Goal: Use online tool/utility: Utilize a website feature to perform a specific function

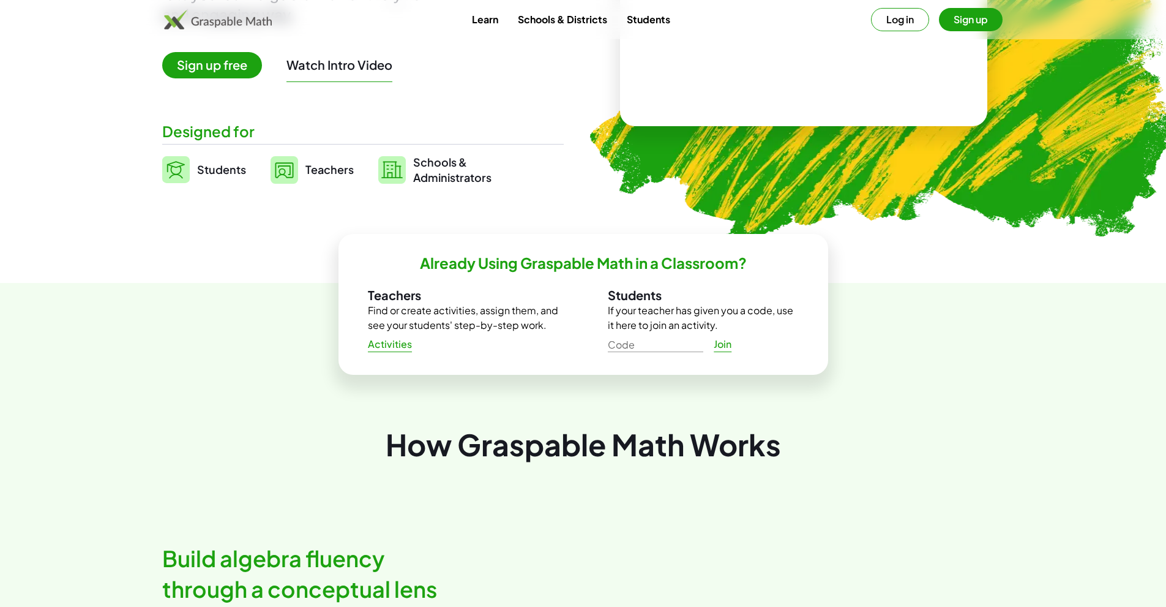
scroll to position [122, 0]
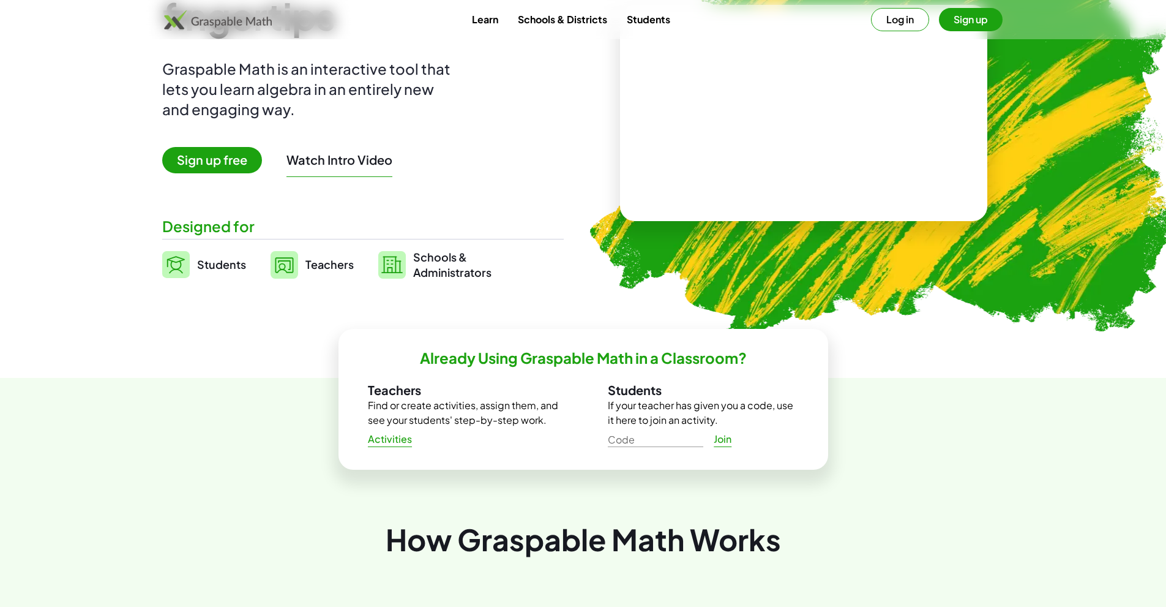
click at [214, 265] on span "Students" at bounding box center [221, 264] width 49 height 14
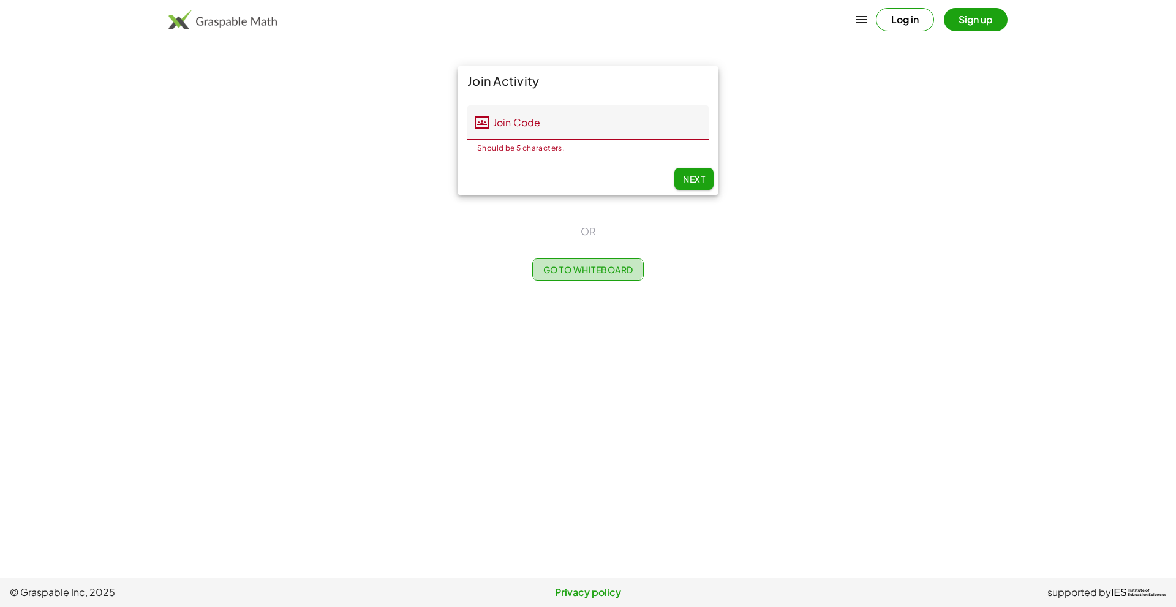
click at [609, 268] on span "Go to Whiteboard" at bounding box center [587, 269] width 90 height 11
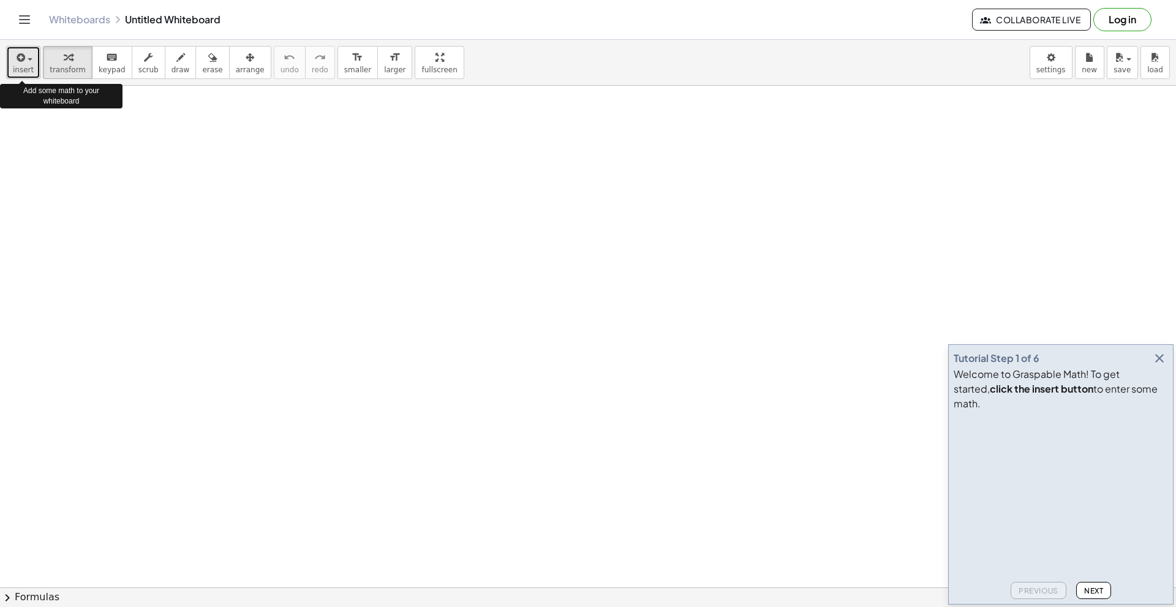
click at [29, 57] on div "button" at bounding box center [23, 57] width 21 height 15
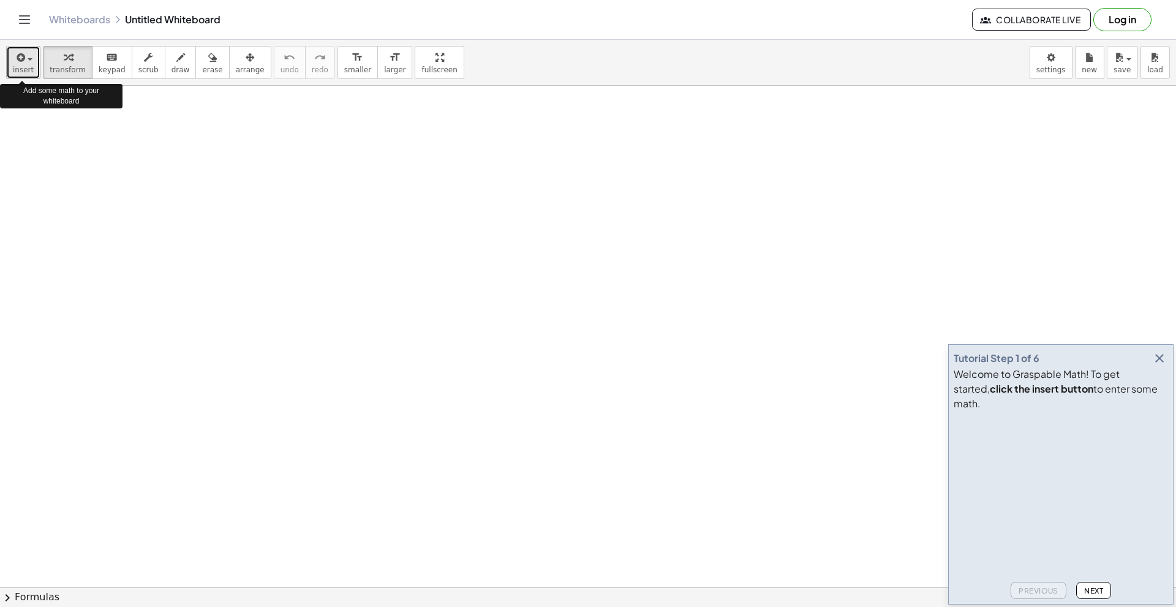
click at [27, 53] on div "button" at bounding box center [23, 57] width 21 height 15
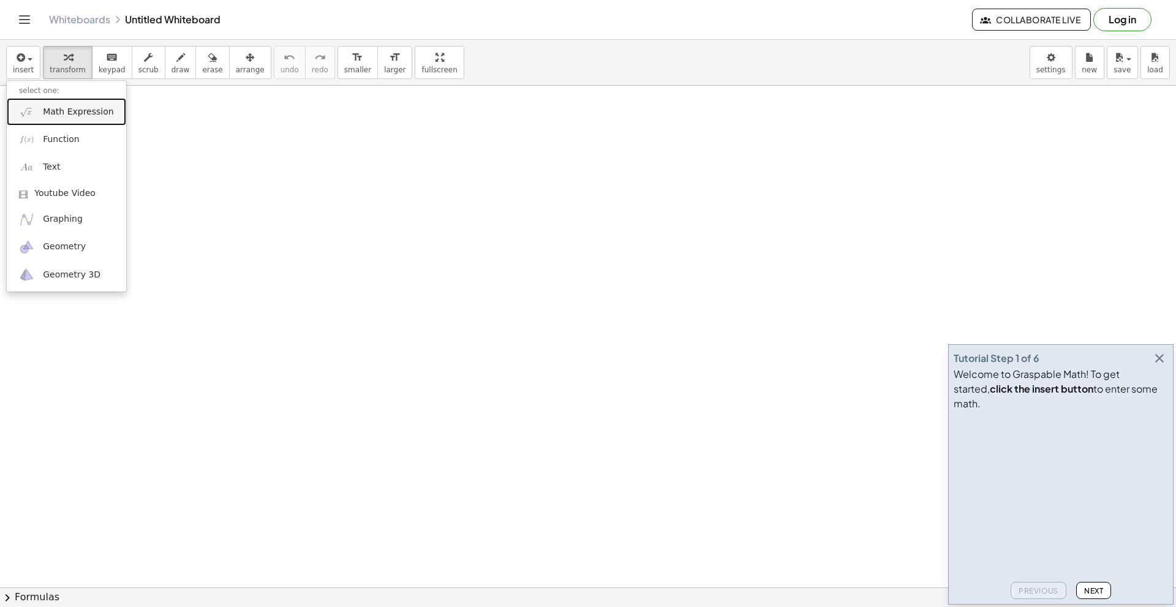
click at [77, 111] on span "Math Expression" at bounding box center [78, 112] width 70 height 12
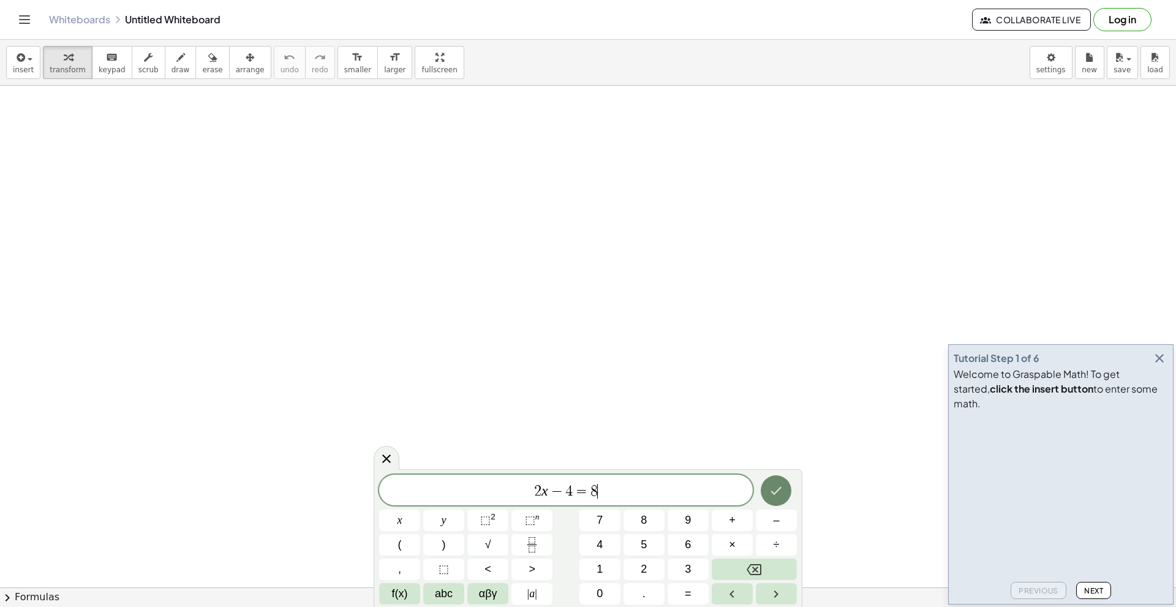
click at [776, 491] on icon "Done" at bounding box center [776, 491] width 11 height 8
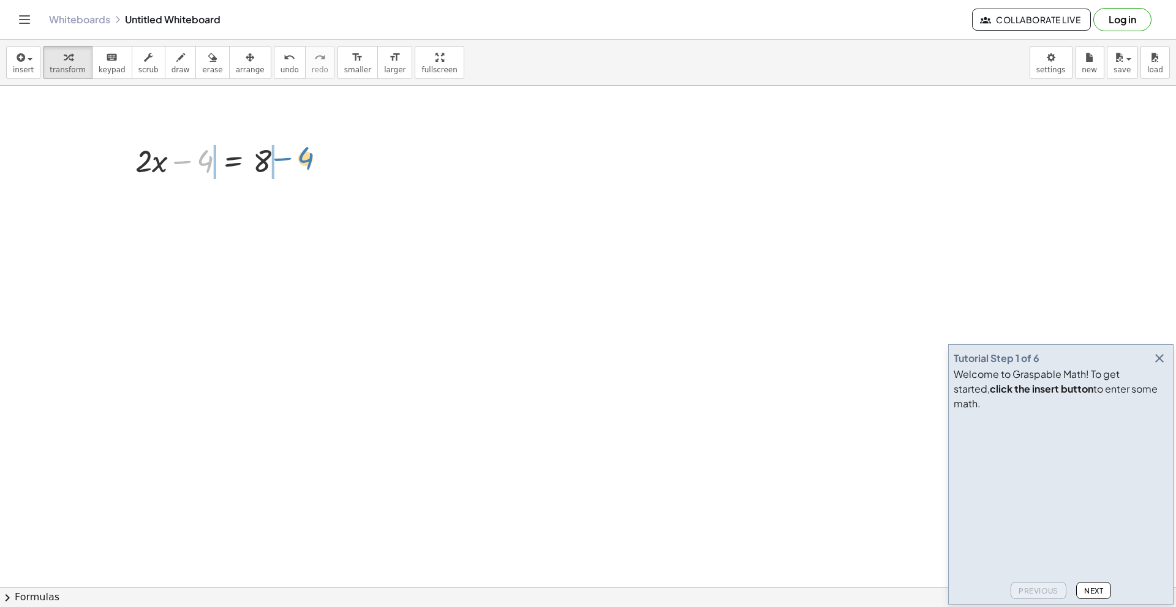
drag, startPoint x: 184, startPoint y: 162, endPoint x: 284, endPoint y: 159, distance: 100.5
click at [284, 159] on div at bounding box center [214, 160] width 170 height 42
click at [181, 204] on div at bounding box center [213, 202] width 261 height 42
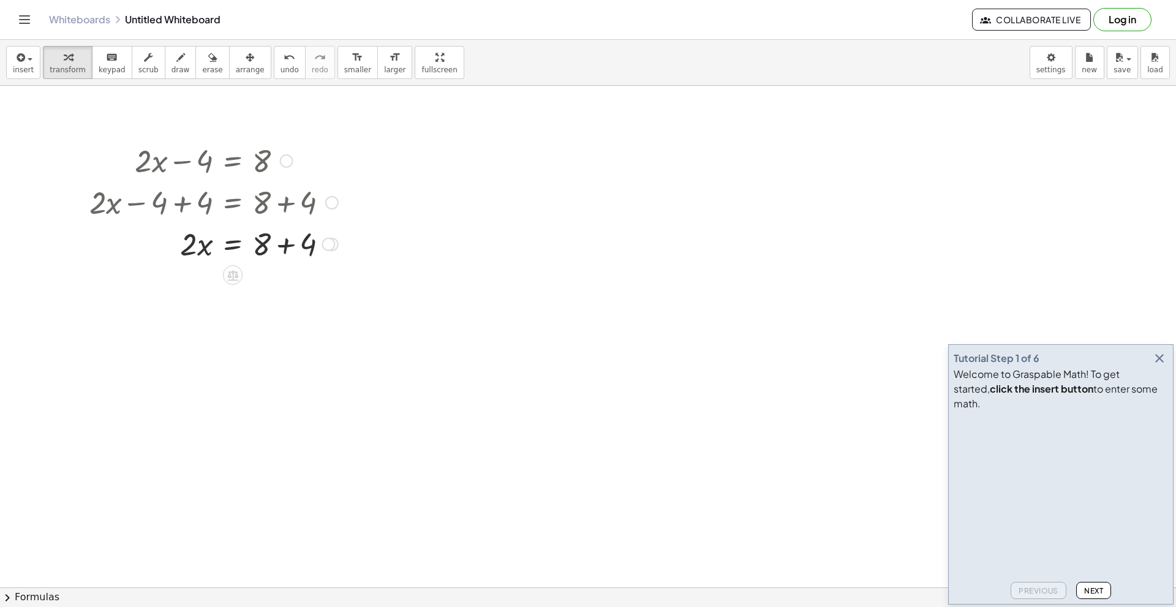
click at [285, 244] on div at bounding box center [213, 243] width 261 height 42
drag, startPoint x: 189, startPoint y: 287, endPoint x: 268, endPoint y: 320, distance: 85.6
click at [196, 337] on div at bounding box center [213, 336] width 261 height 61
click at [265, 398] on div at bounding box center [213, 397] width 261 height 61
click at [152, 160] on div at bounding box center [213, 160] width 261 height 42
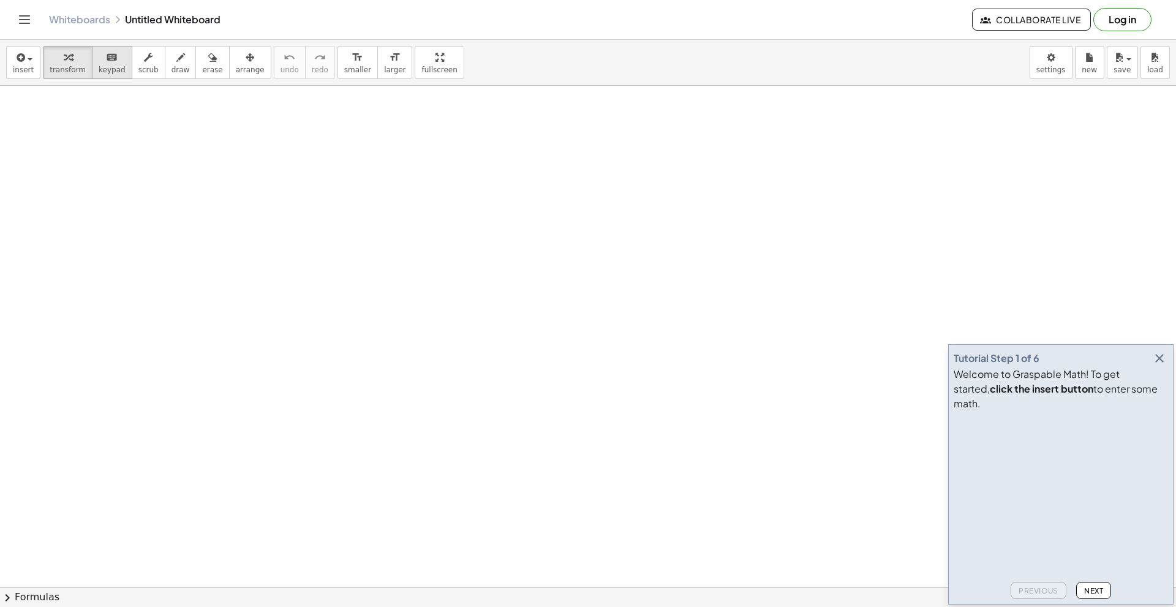
click at [110, 59] on div "keyboard" at bounding box center [112, 57] width 27 height 15
click at [106, 59] on icon "keyboard" at bounding box center [112, 57] width 12 height 15
click at [1158, 366] on icon "button" at bounding box center [1159, 358] width 15 height 15
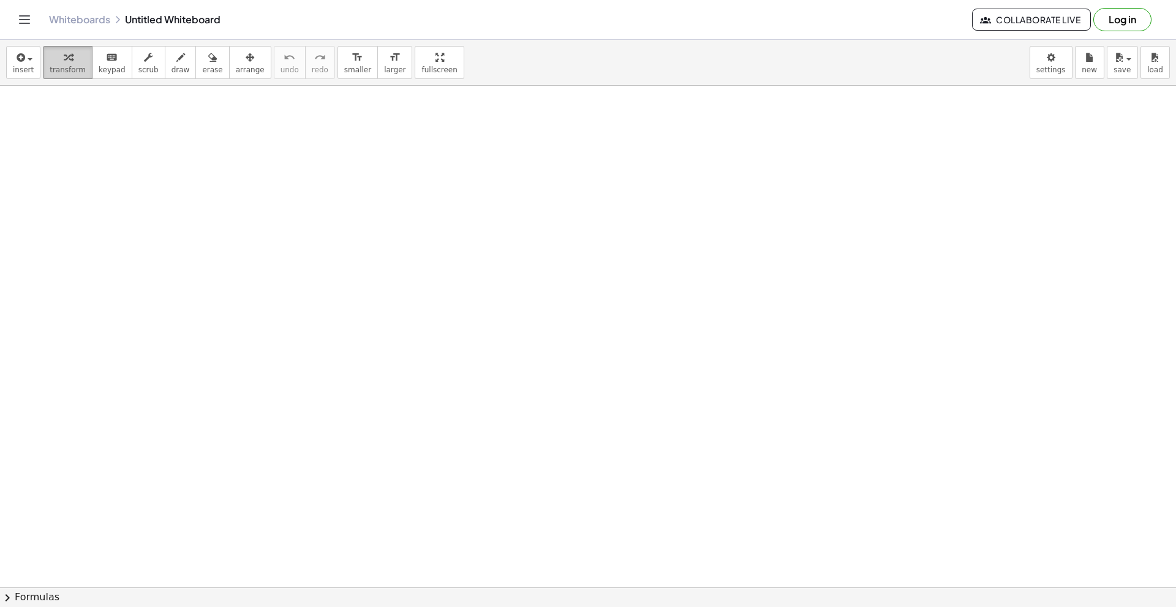
click at [57, 61] on div "button" at bounding box center [68, 57] width 36 height 15
click at [106, 56] on icon "keyboard" at bounding box center [112, 57] width 12 height 15
click at [67, 57] on icon "button" at bounding box center [68, 57] width 9 height 15
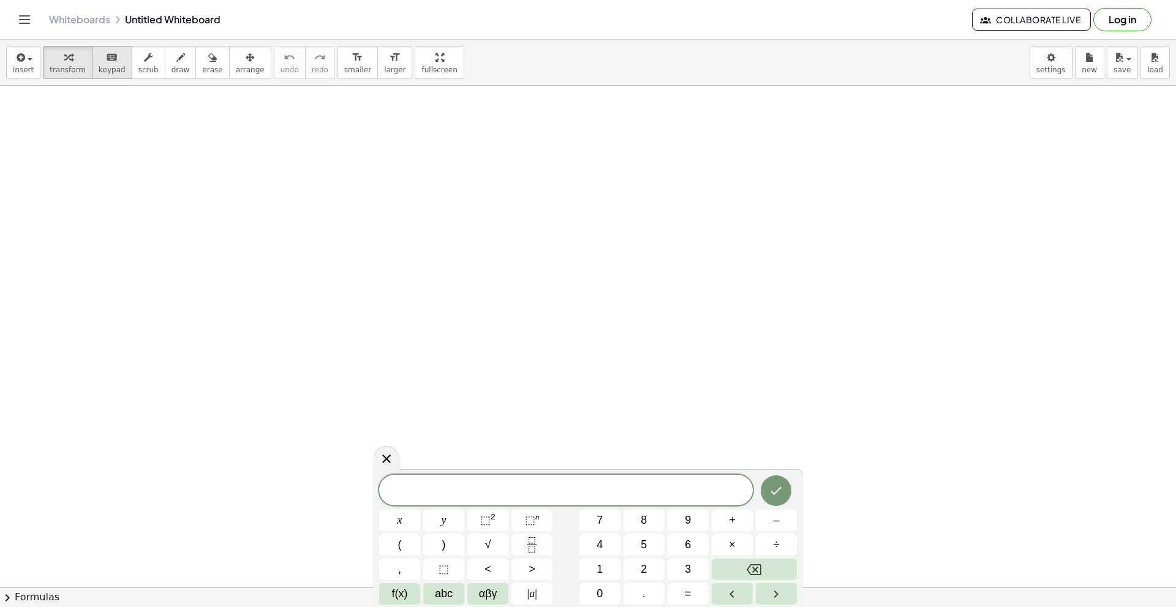
click at [112, 56] on div "keyboard" at bounding box center [112, 57] width 27 height 15
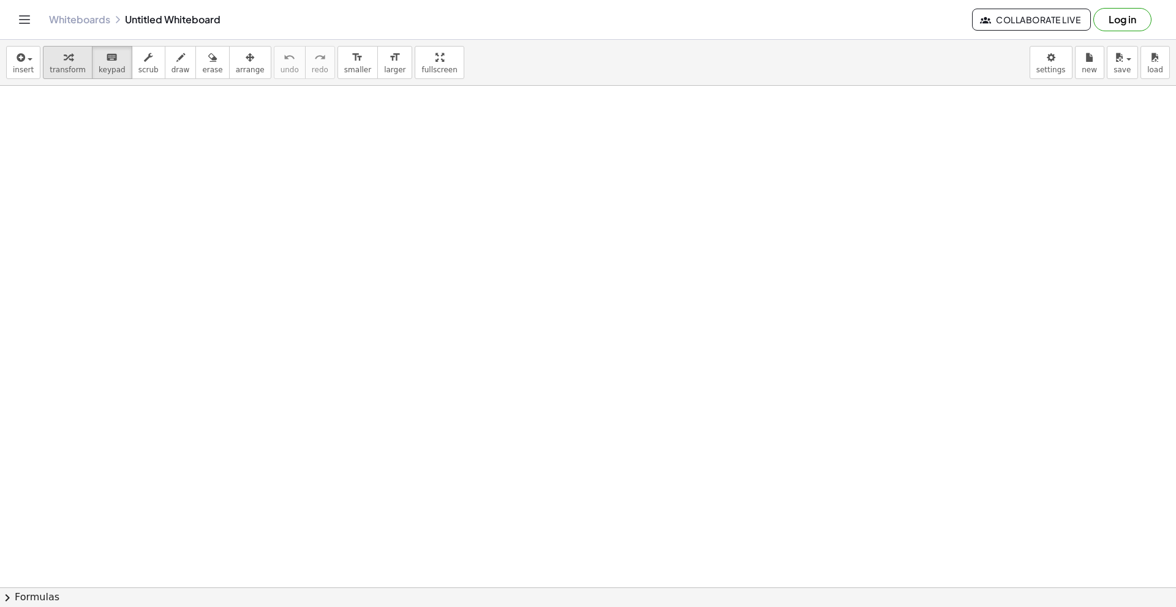
click at [64, 55] on icon "button" at bounding box center [68, 57] width 9 height 15
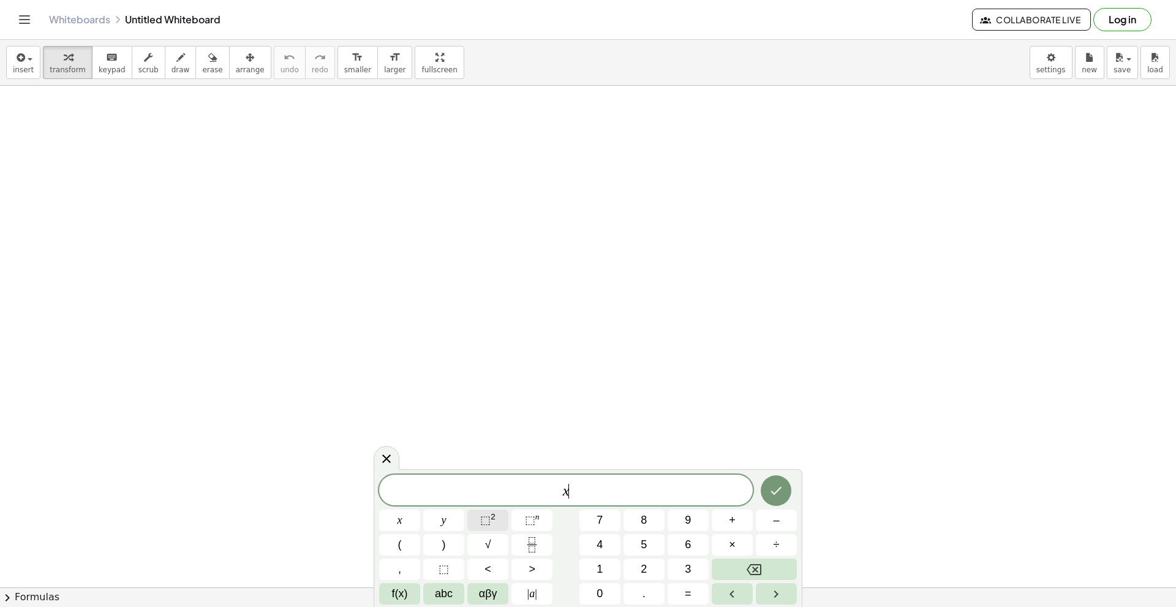
click at [484, 520] on span "⬚" at bounding box center [485, 520] width 10 height 12
click at [778, 489] on icon "Done" at bounding box center [775, 488] width 15 height 15
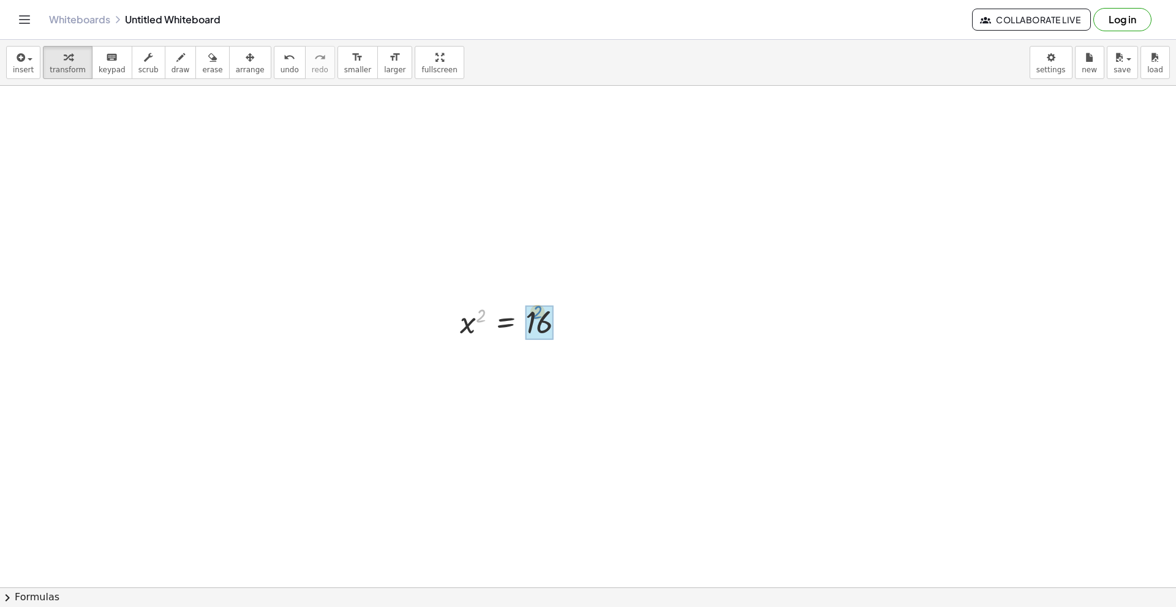
drag, startPoint x: 481, startPoint y: 317, endPoint x: 538, endPoint y: 313, distance: 57.1
click at [560, 361] on div at bounding box center [537, 364] width 167 height 45
click at [560, 361] on div at bounding box center [521, 363] width 135 height 40
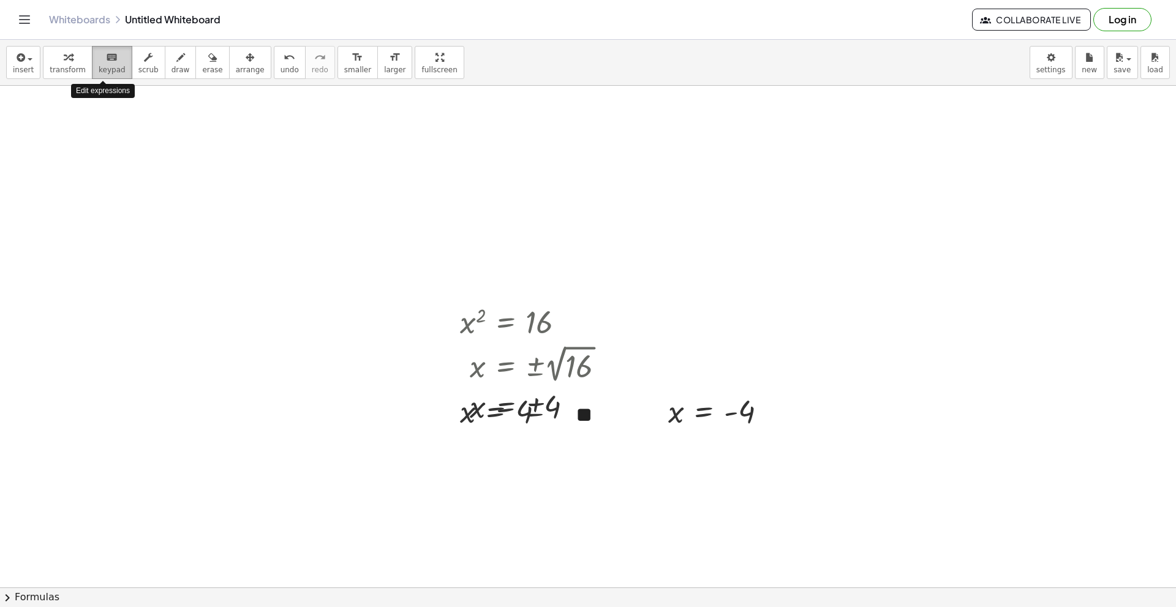
click at [106, 58] on icon "keyboard" at bounding box center [112, 57] width 12 height 15
click at [64, 56] on icon "button" at bounding box center [68, 57] width 9 height 15
click at [771, 410] on div at bounding box center [769, 411] width 13 height 13
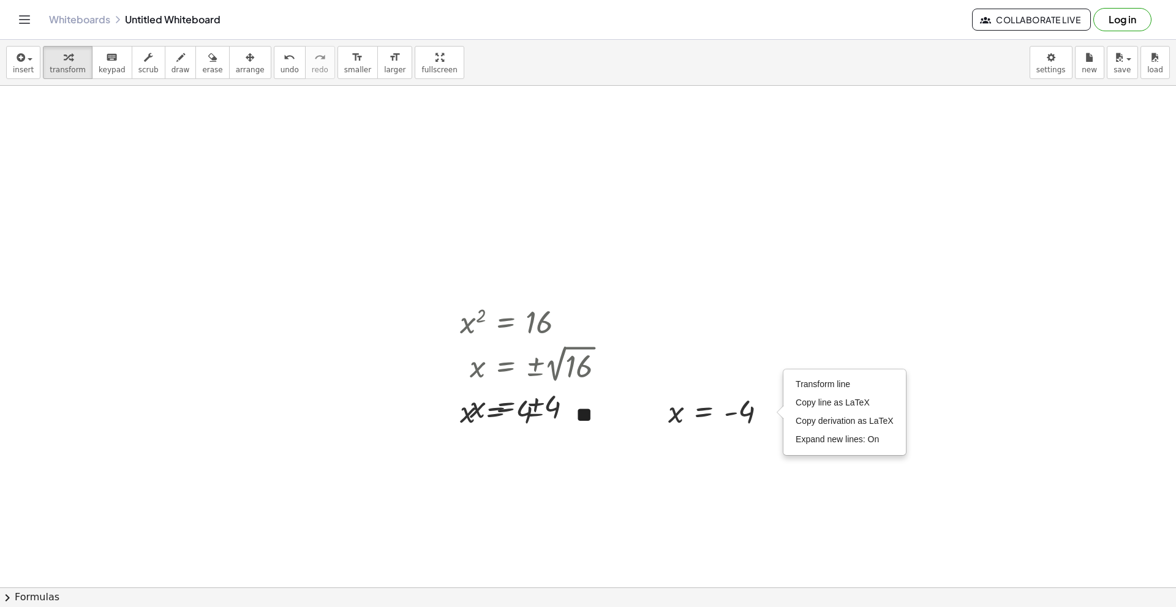
drag, startPoint x: 377, startPoint y: 199, endPoint x: 496, endPoint y: 380, distance: 216.5
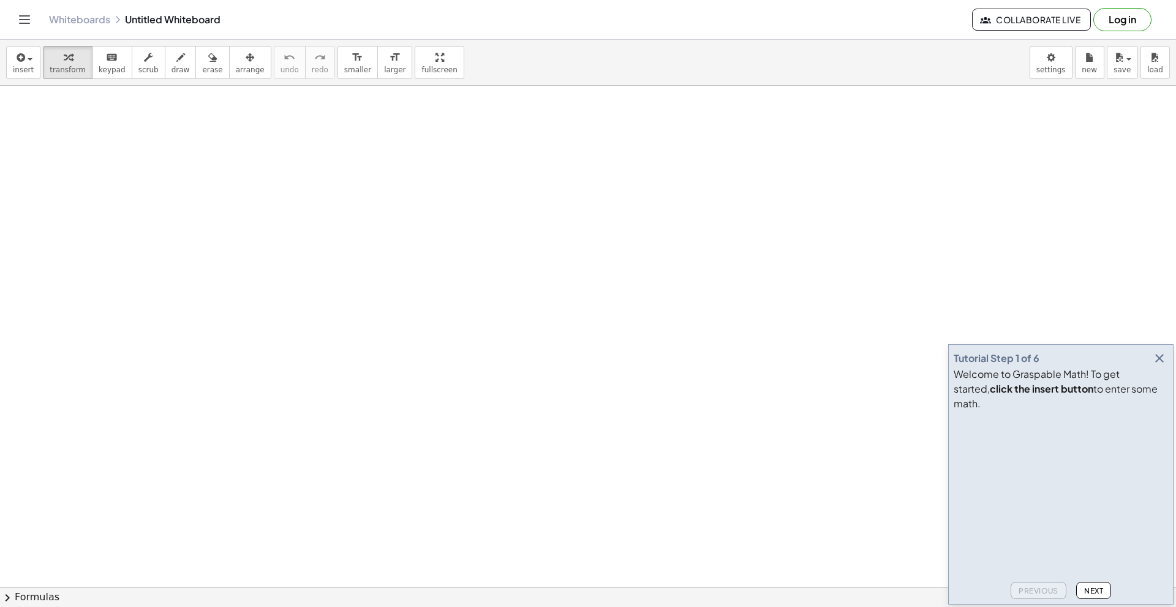
click at [1158, 366] on icon "button" at bounding box center [1159, 358] width 15 height 15
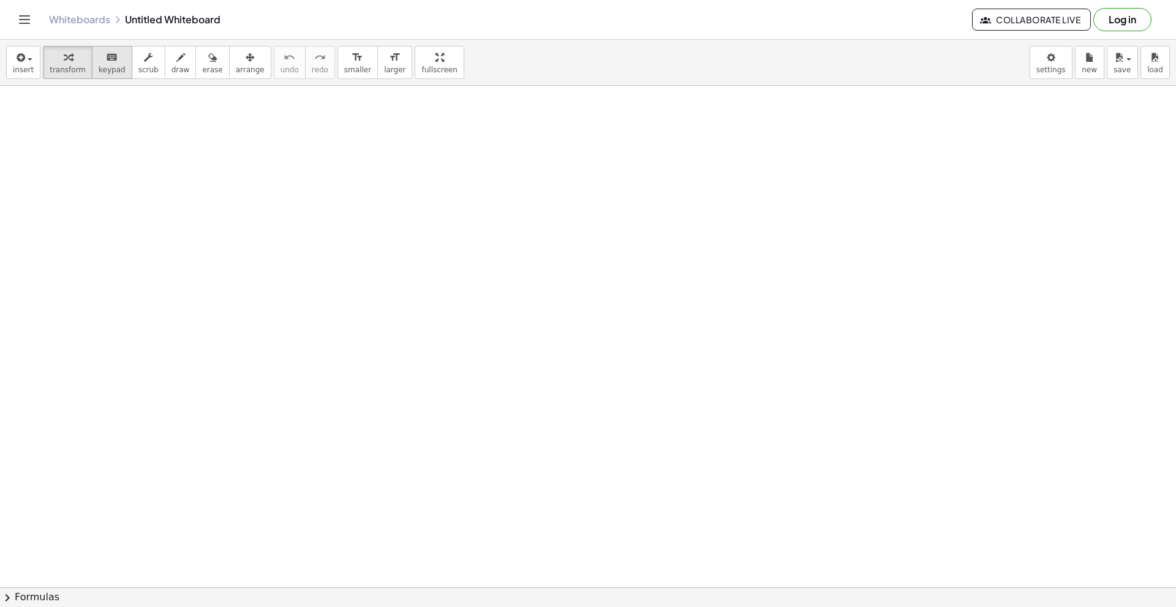
click at [106, 58] on icon "keyboard" at bounding box center [112, 57] width 12 height 15
click at [66, 57] on icon "button" at bounding box center [68, 57] width 9 height 15
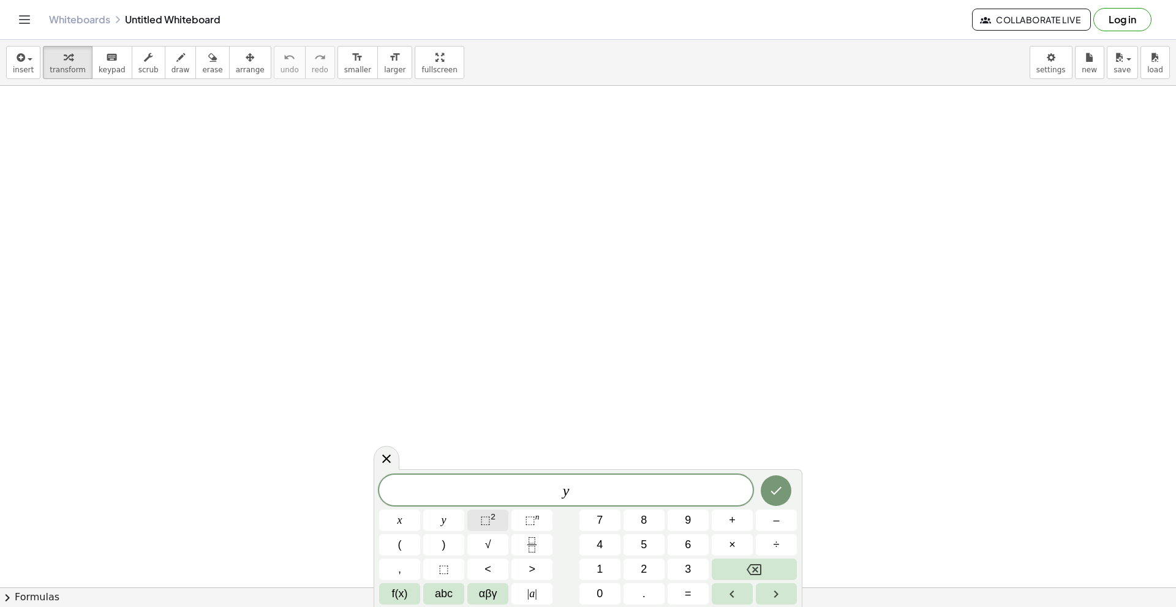
click at [488, 519] on span "⬚" at bounding box center [485, 520] width 10 height 12
click at [776, 487] on icon "Done" at bounding box center [775, 488] width 15 height 15
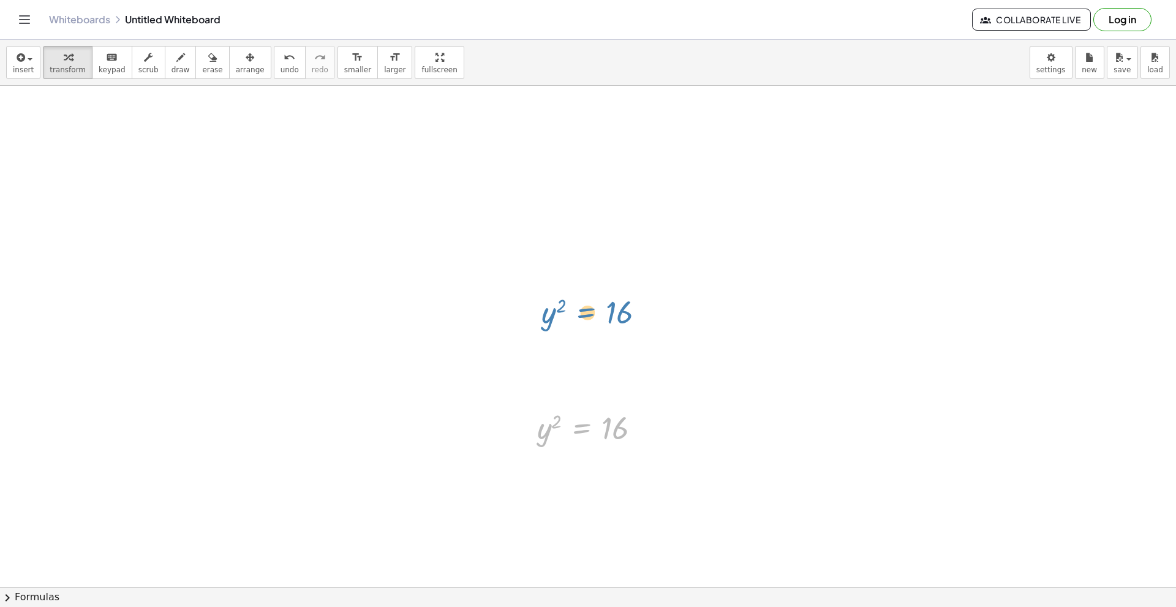
drag, startPoint x: 574, startPoint y: 429, endPoint x: 578, endPoint y: 313, distance: 115.8
drag, startPoint x: 558, startPoint y: 173, endPoint x: 611, endPoint y: 184, distance: 53.8
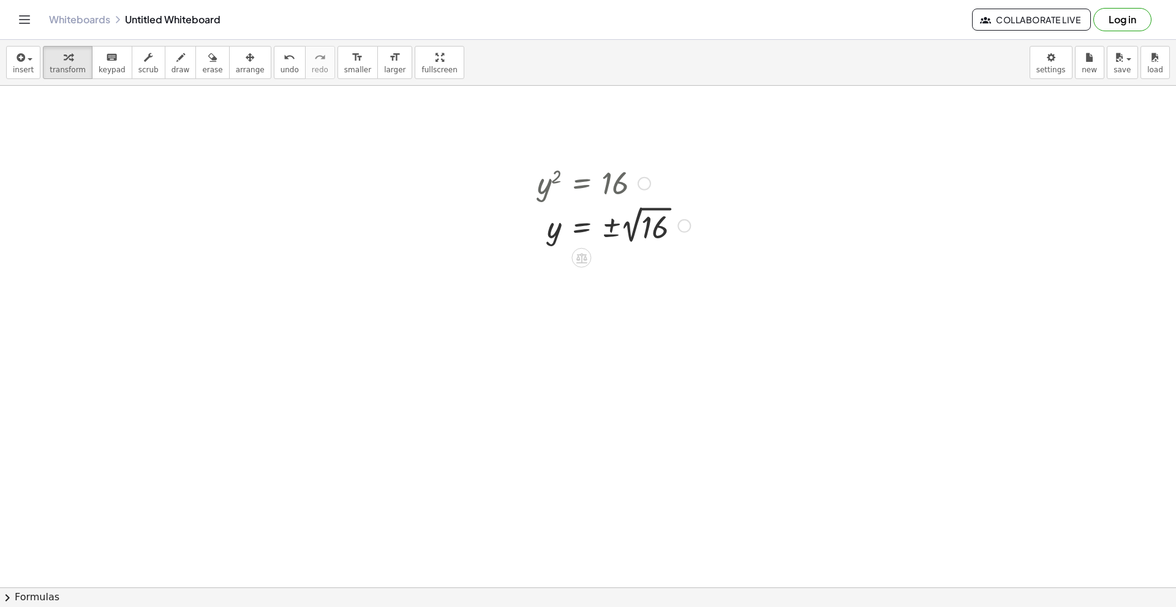
click at [636, 224] on div at bounding box center [613, 225] width 165 height 45
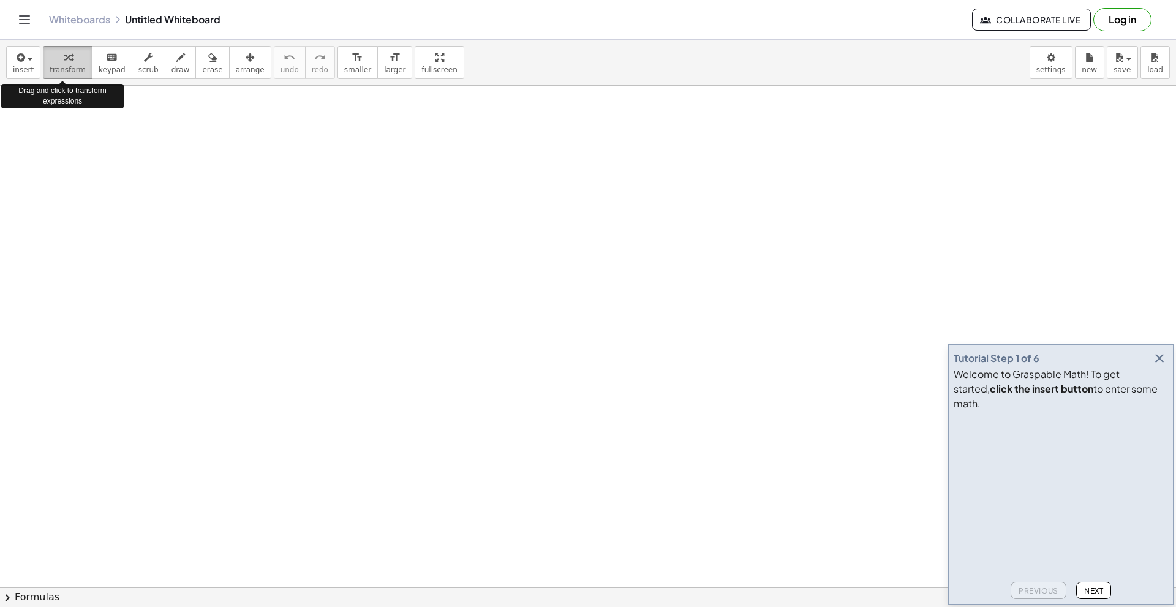
click at [65, 58] on icon "button" at bounding box center [68, 57] width 9 height 15
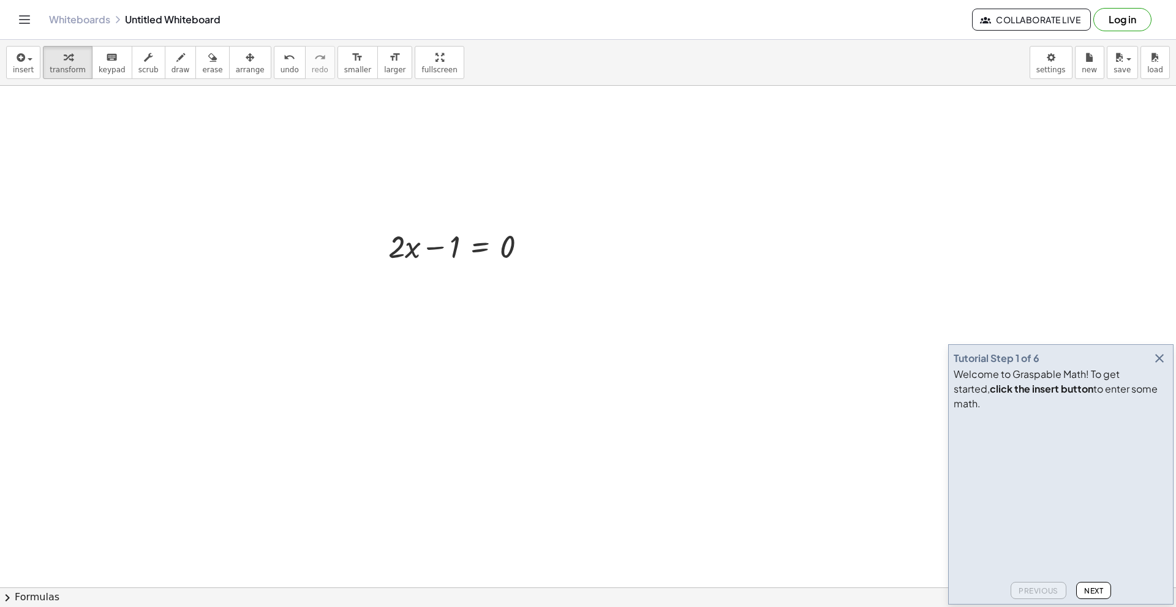
scroll to position [184, 0]
click at [1156, 366] on icon "button" at bounding box center [1159, 358] width 15 height 15
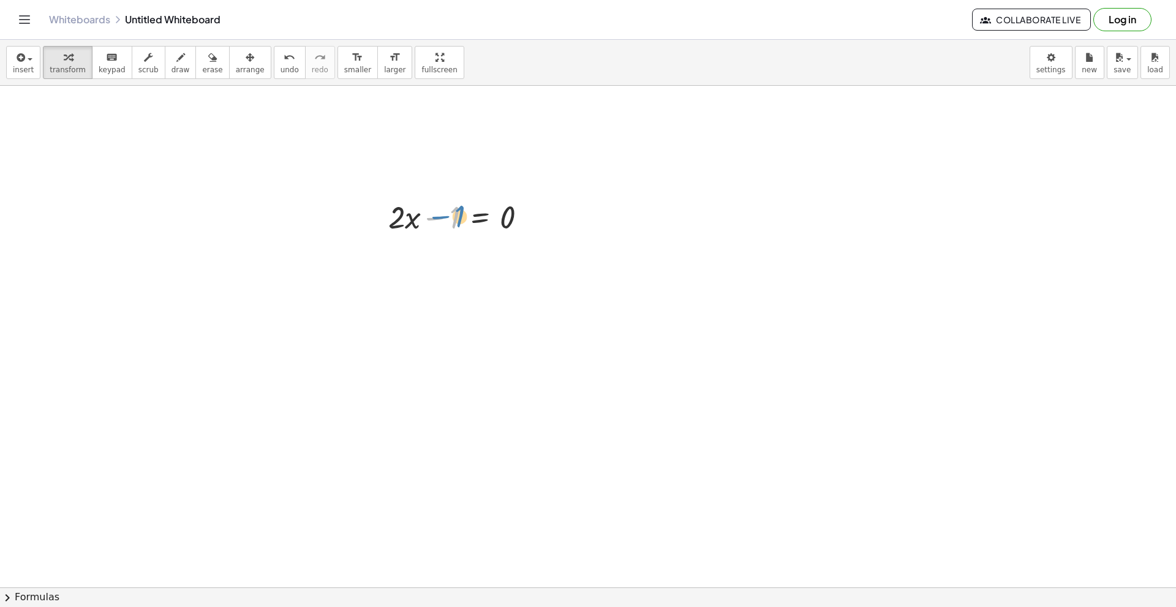
click at [440, 217] on div at bounding box center [462, 216] width 160 height 42
drag, startPoint x: 432, startPoint y: 219, endPoint x: 540, endPoint y: 289, distance: 128.7
click at [533, 217] on div at bounding box center [462, 216] width 160 height 42
click at [521, 256] on div at bounding box center [522, 258] width 13 height 13
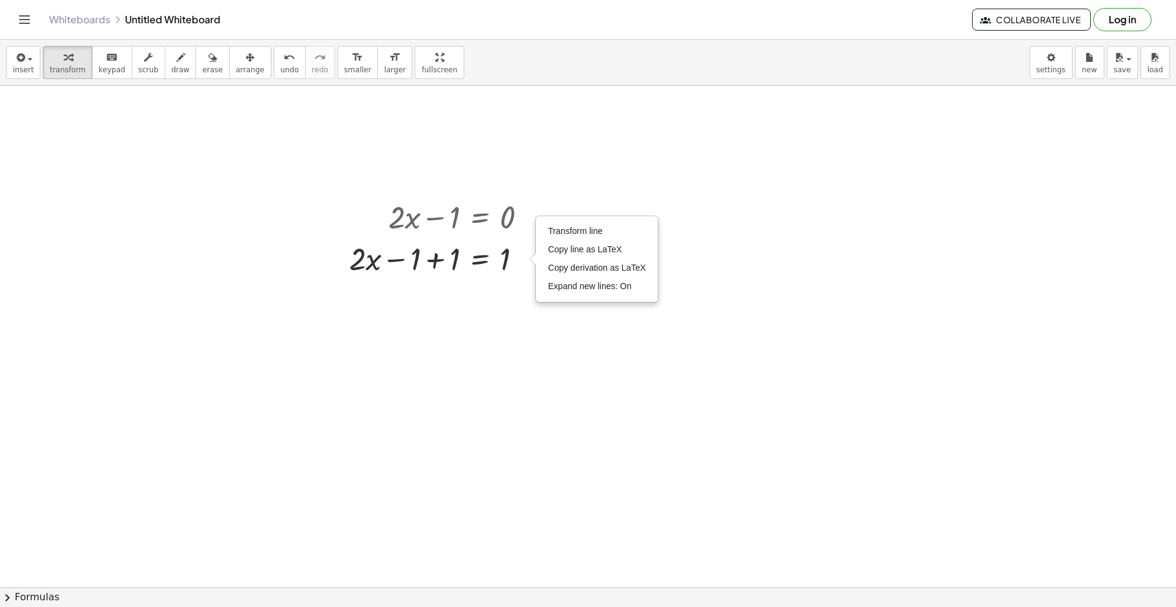
click at [257, 212] on div at bounding box center [588, 443] width 1176 height 1083
click at [436, 259] on div at bounding box center [443, 258] width 200 height 42
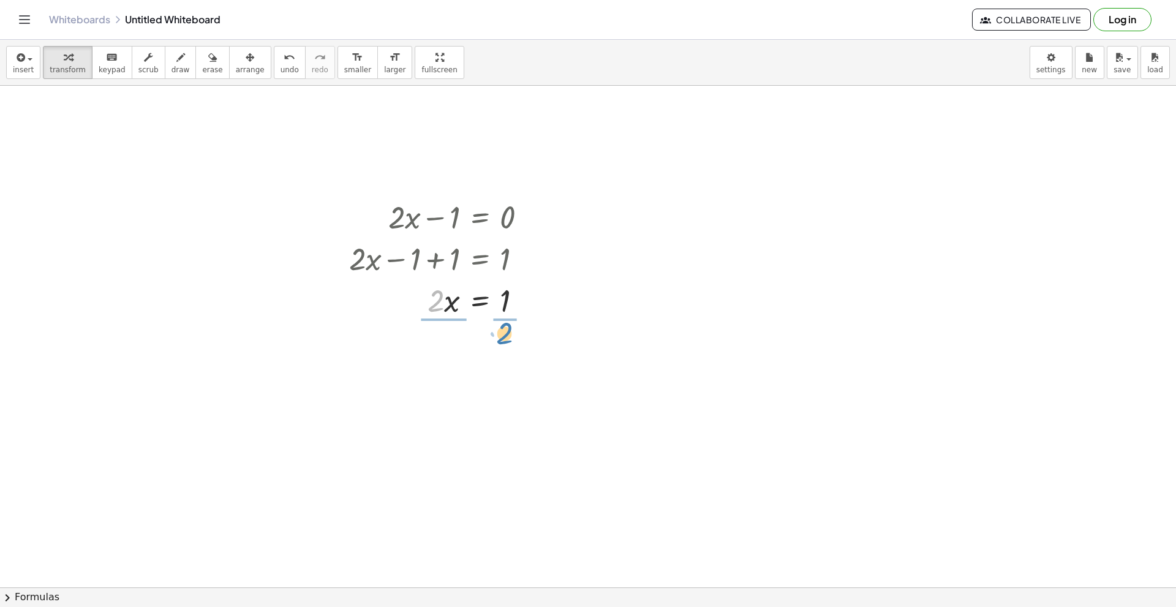
drag, startPoint x: 435, startPoint y: 302, endPoint x: 504, endPoint y: 334, distance: 75.9
click at [441, 353] on div at bounding box center [446, 350] width 207 height 61
